Goal: Navigation & Orientation: Find specific page/section

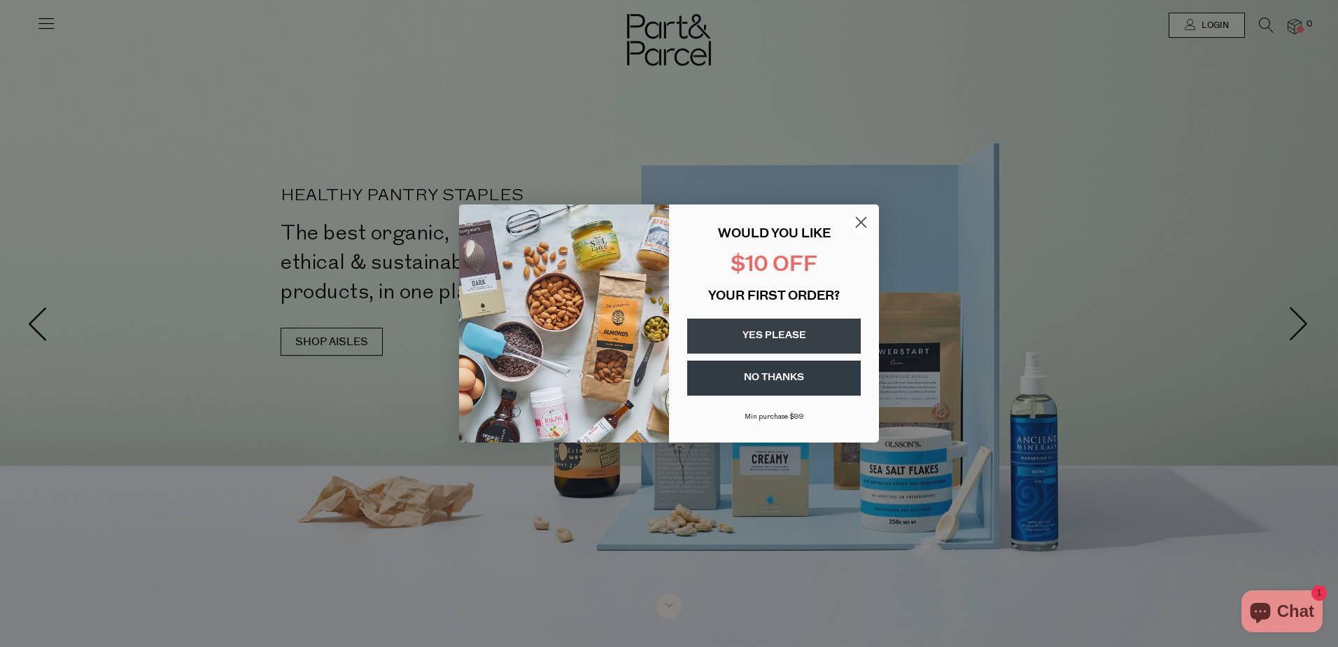
click at [862, 221] on circle "Close dialog" at bounding box center [861, 222] width 23 height 23
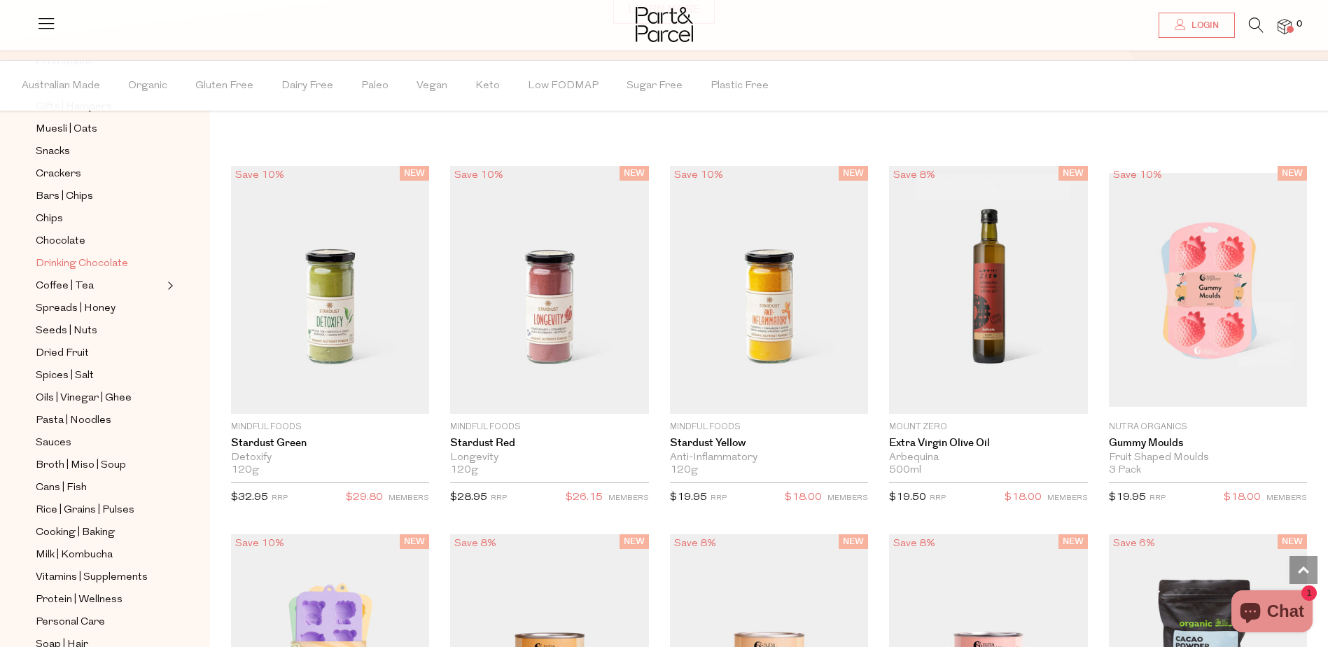
scroll to position [210, 0]
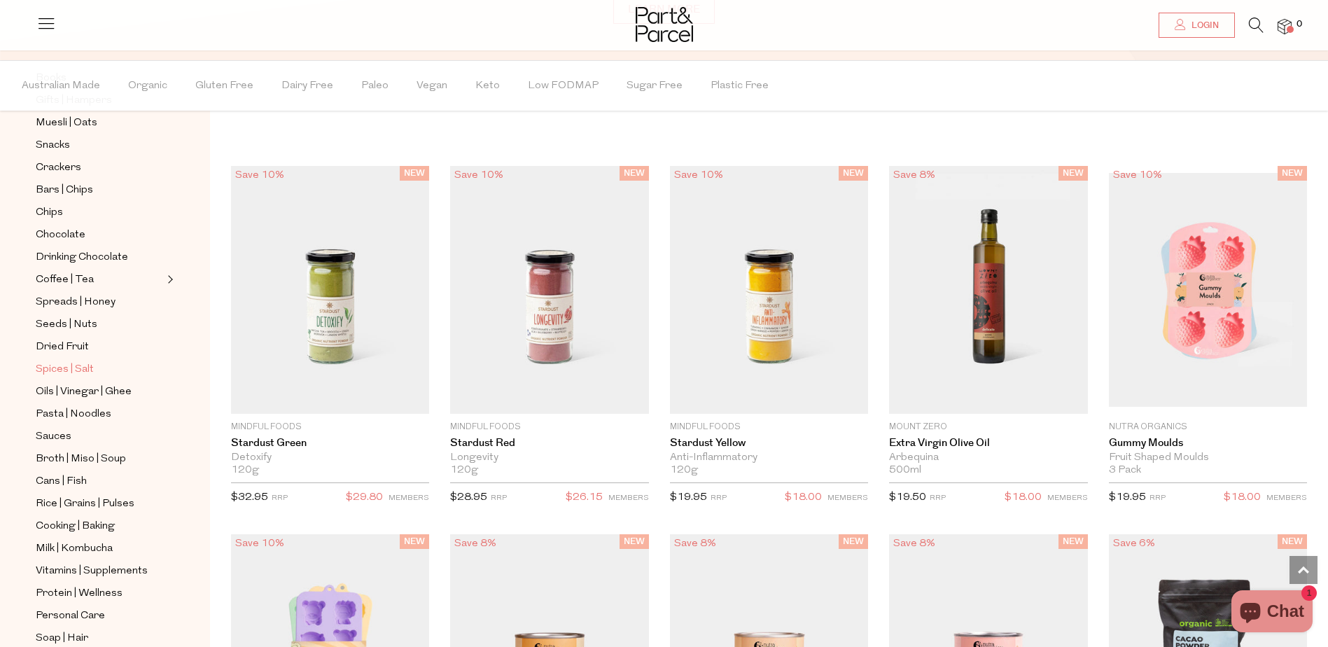
click at [64, 361] on span "Spices | Salt" at bounding box center [65, 369] width 58 height 17
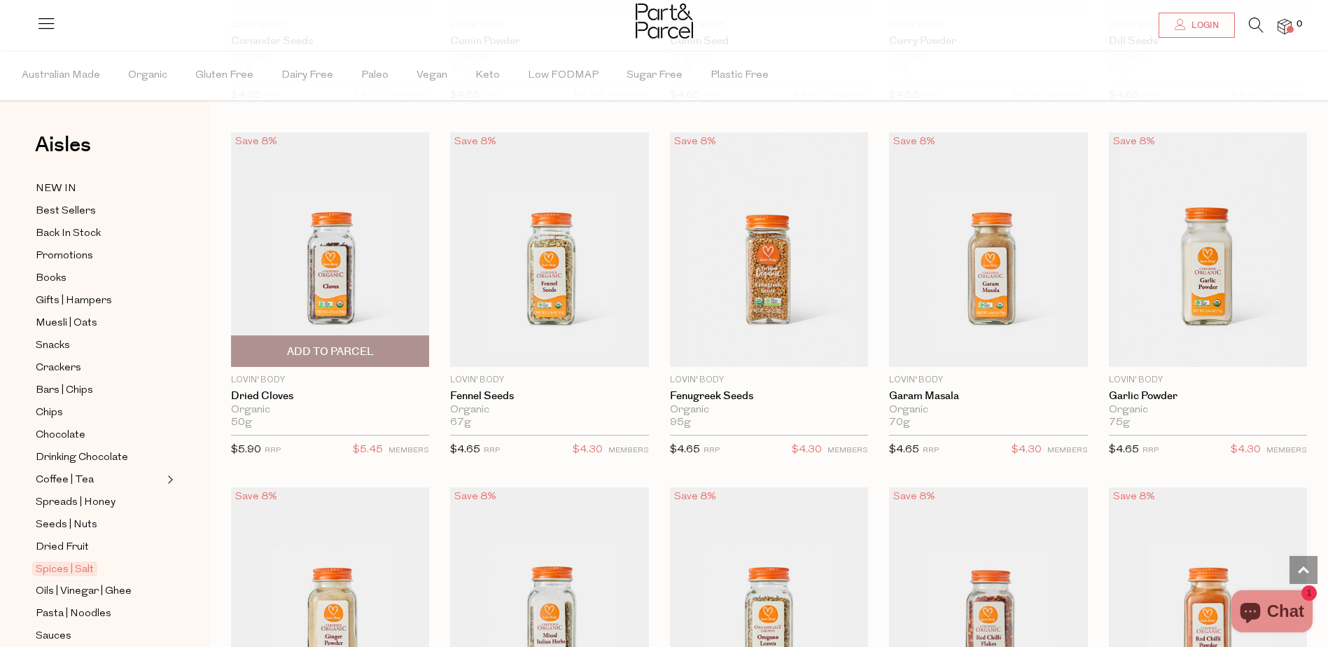
scroll to position [2940, 0]
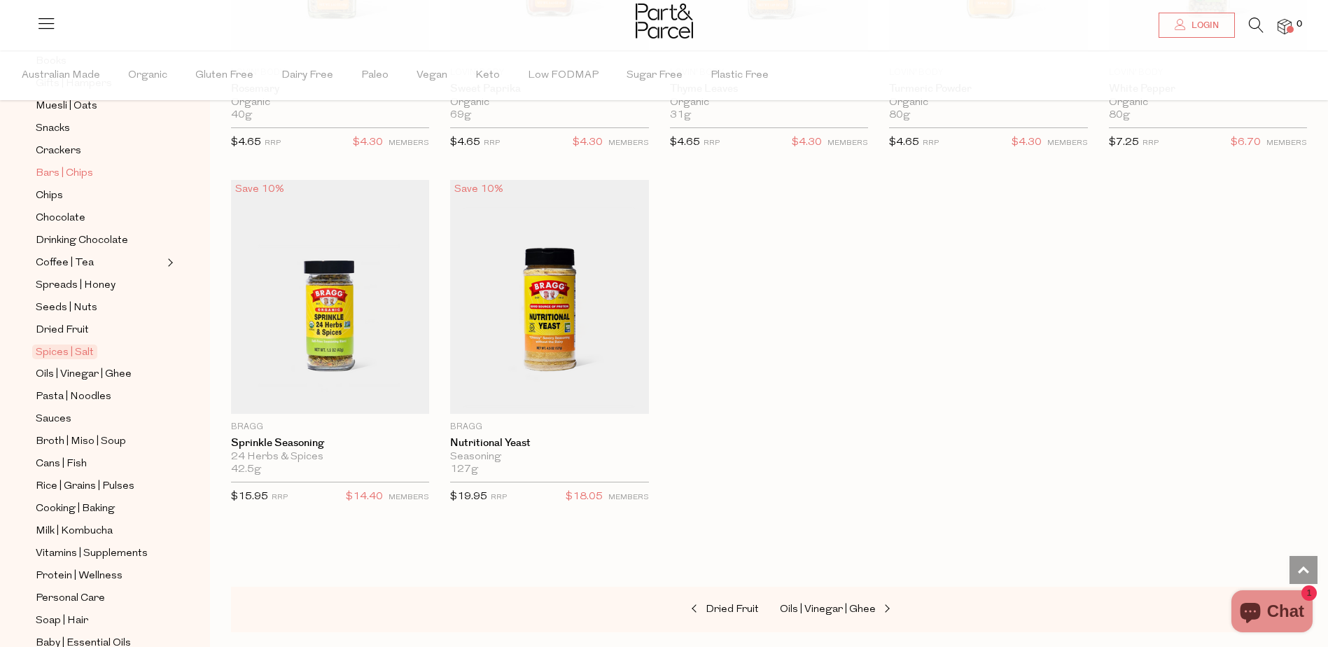
scroll to position [280, 0]
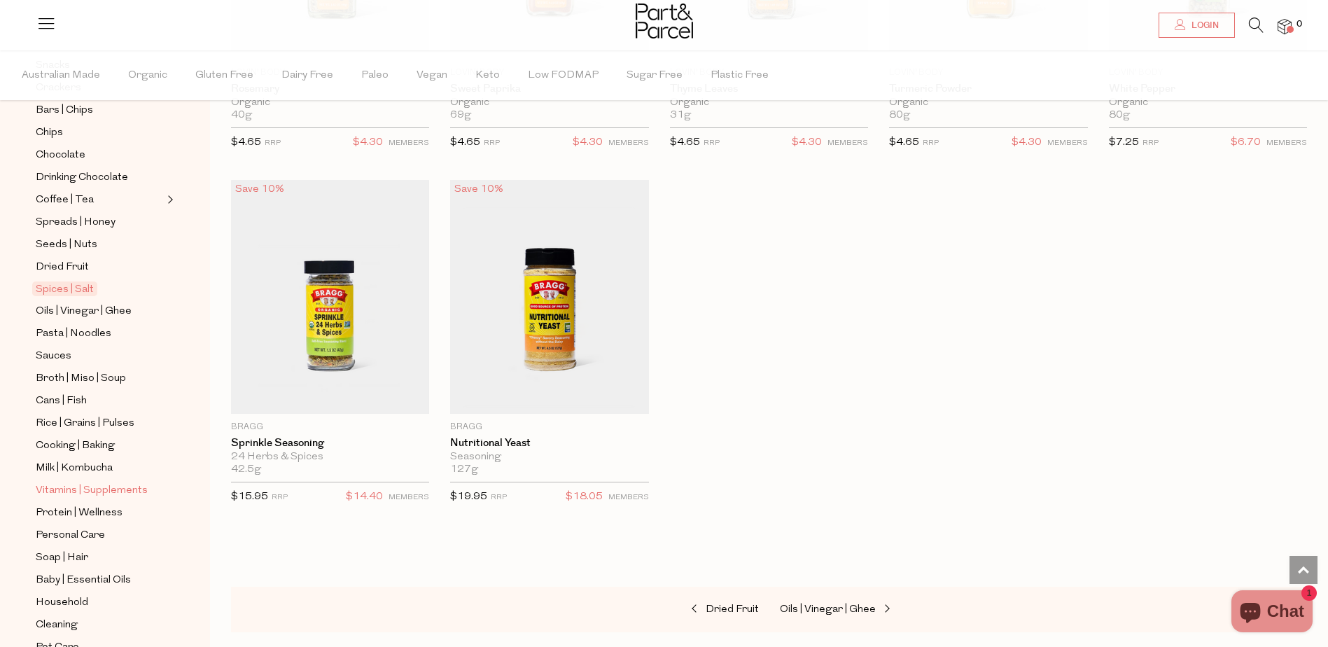
click at [106, 482] on span "Vitamins | Supplements" at bounding box center [92, 490] width 112 height 17
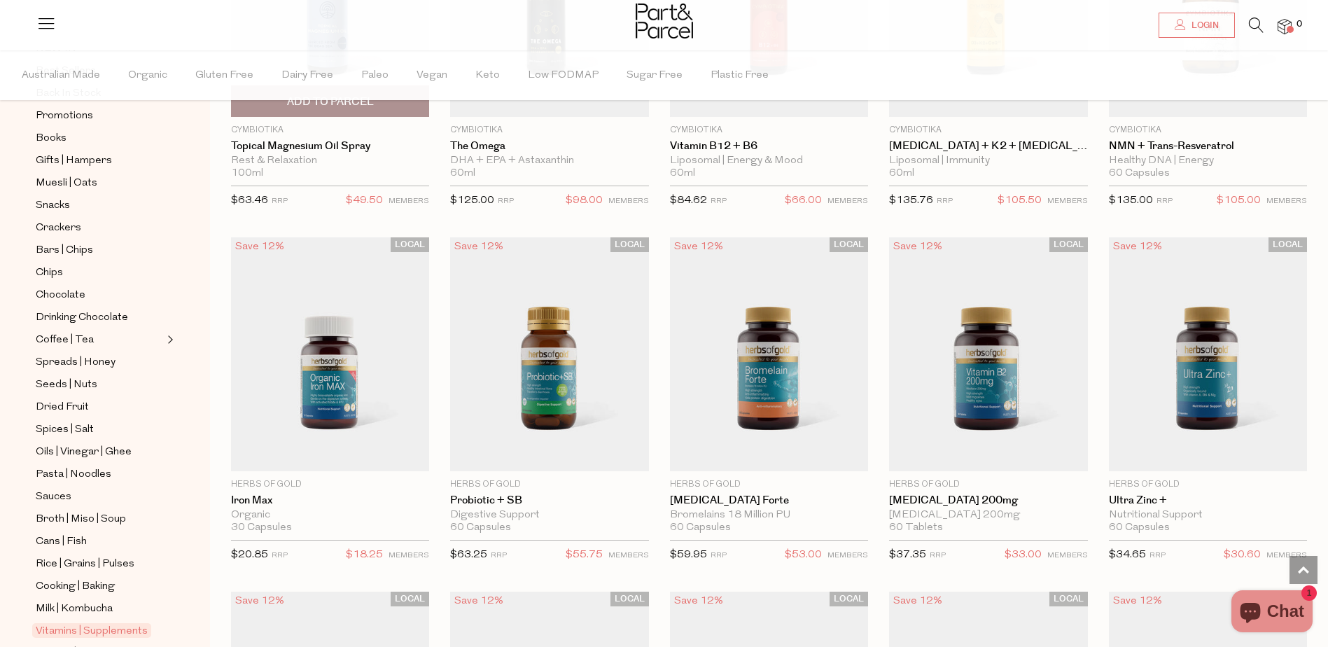
scroll to position [1058, 0]
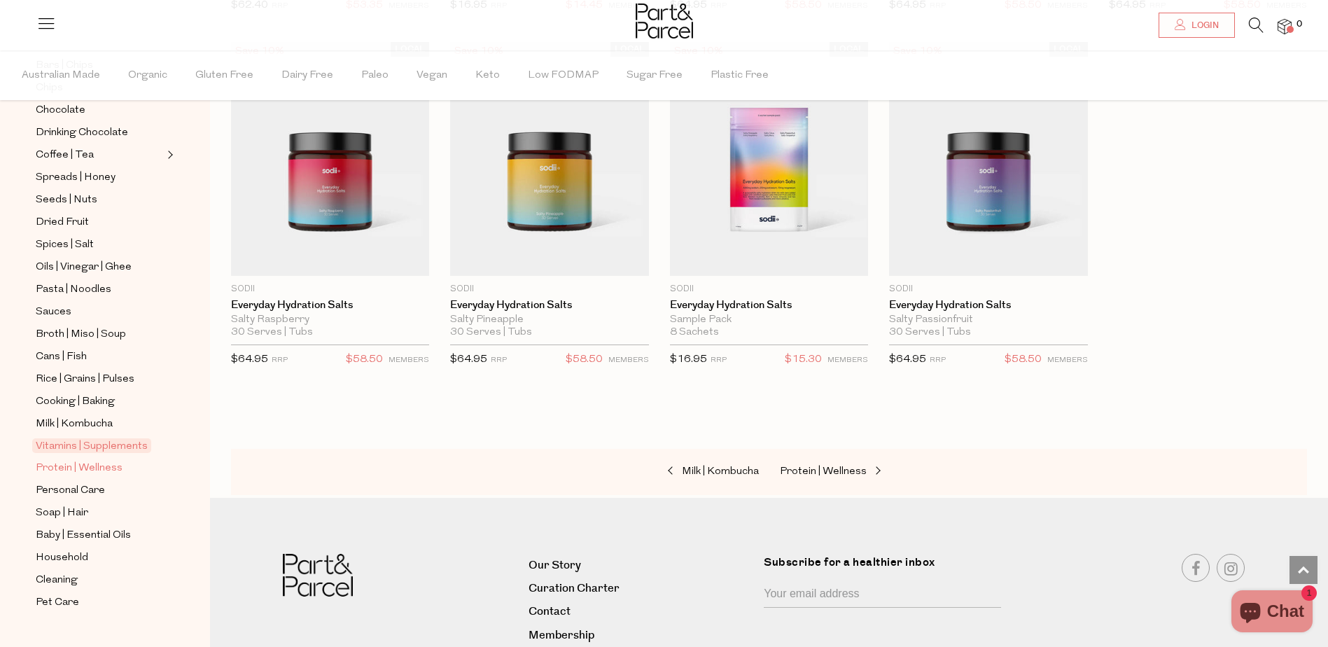
scroll to position [327, 0]
